Goal: Find specific page/section: Find specific page/section

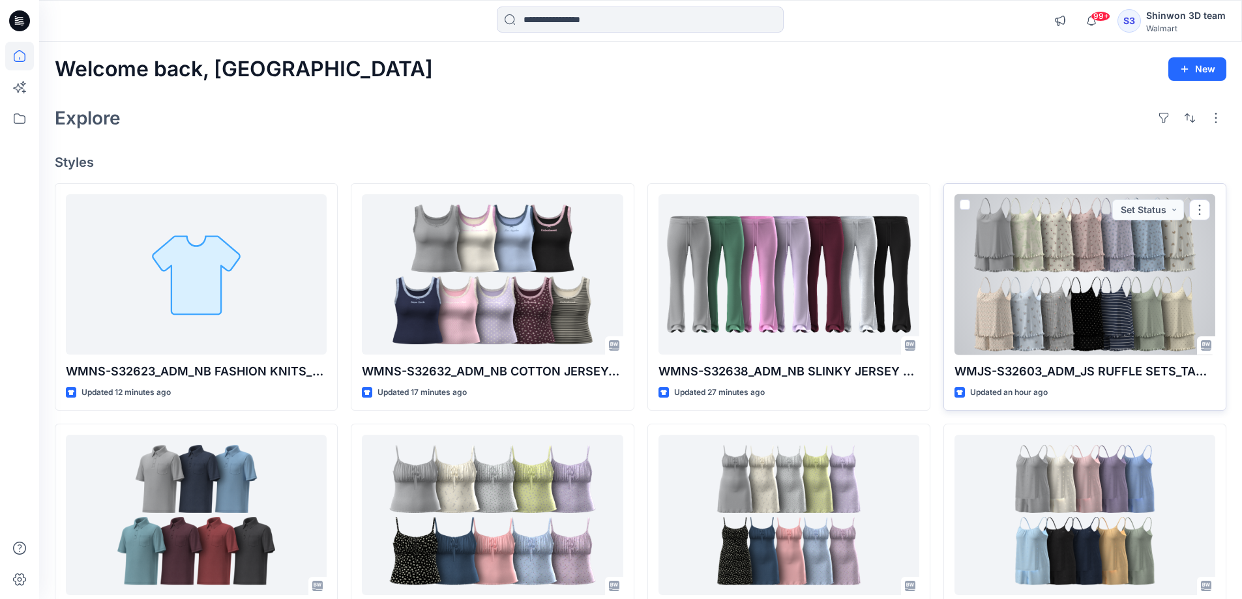
click at [1048, 254] on div at bounding box center [1085, 274] width 261 height 161
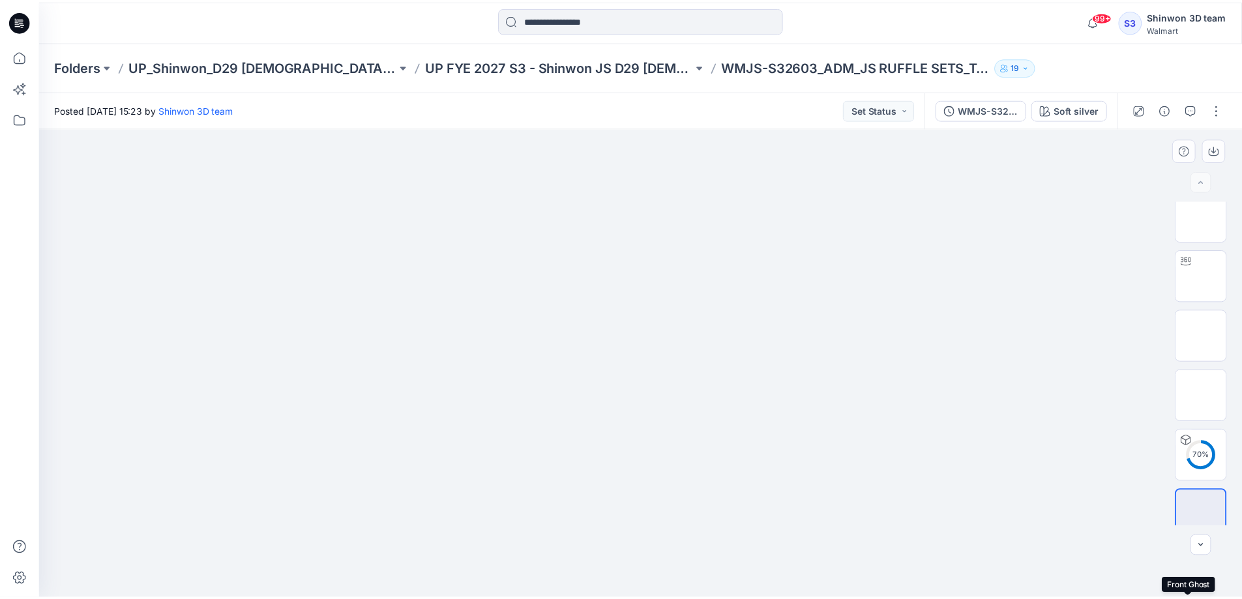
scroll to position [566, 0]
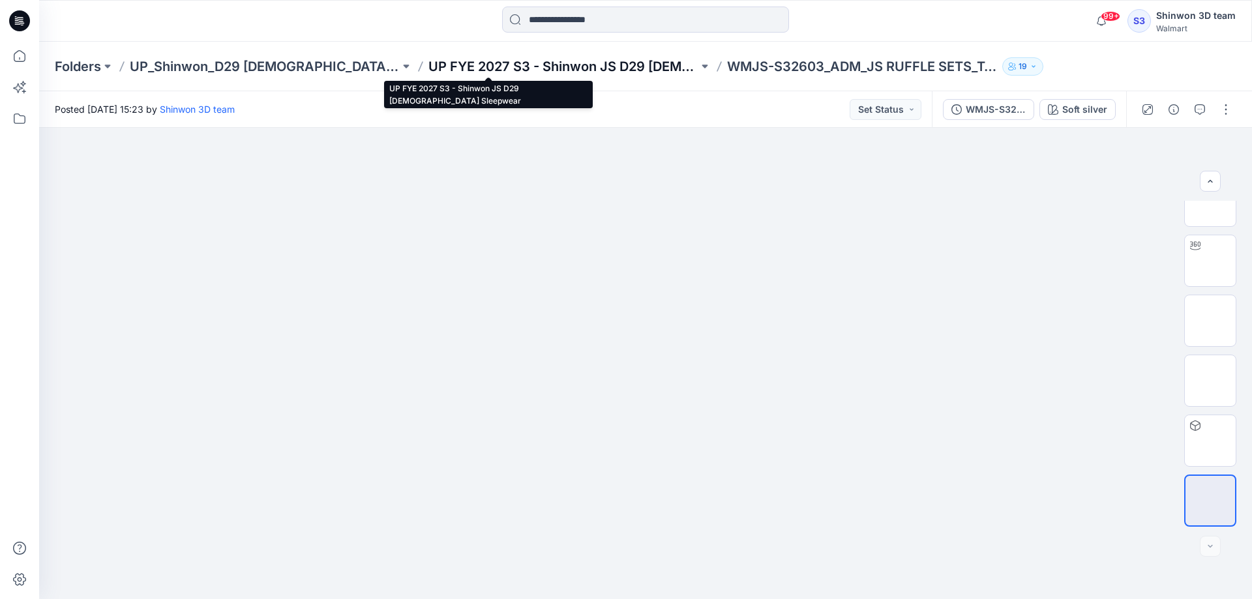
click at [475, 66] on p "UP FYE 2027 S3 - Shinwon JS D29 [DEMOGRAPHIC_DATA] Sleepwear" at bounding box center [563, 66] width 270 height 18
